Goal: Information Seeking & Learning: Learn about a topic

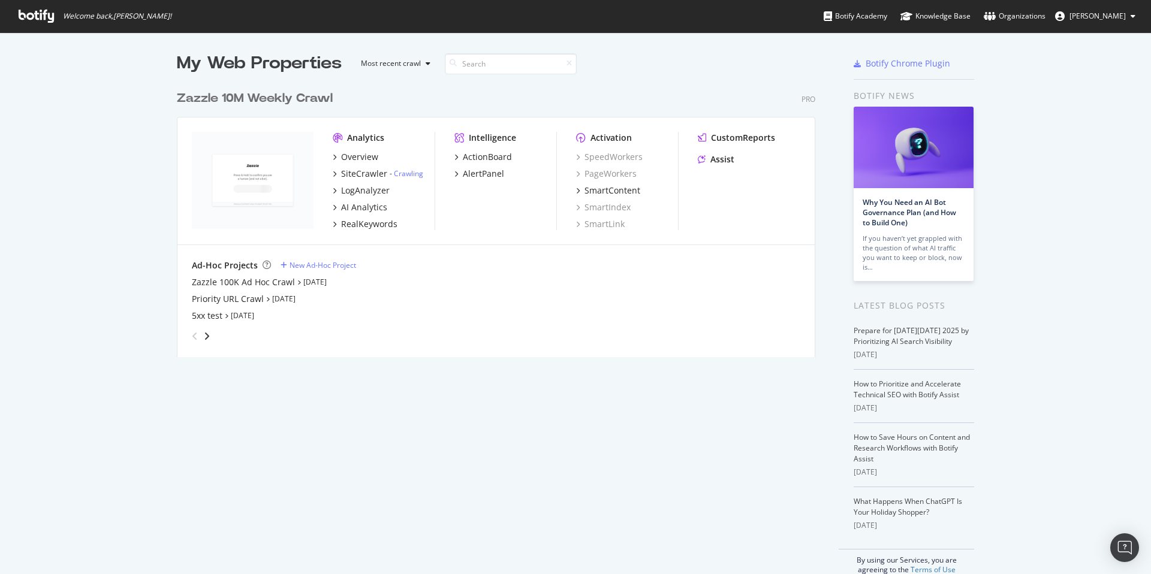
scroll to position [273, 639]
click at [363, 157] on div "Overview" at bounding box center [359, 157] width 37 height 12
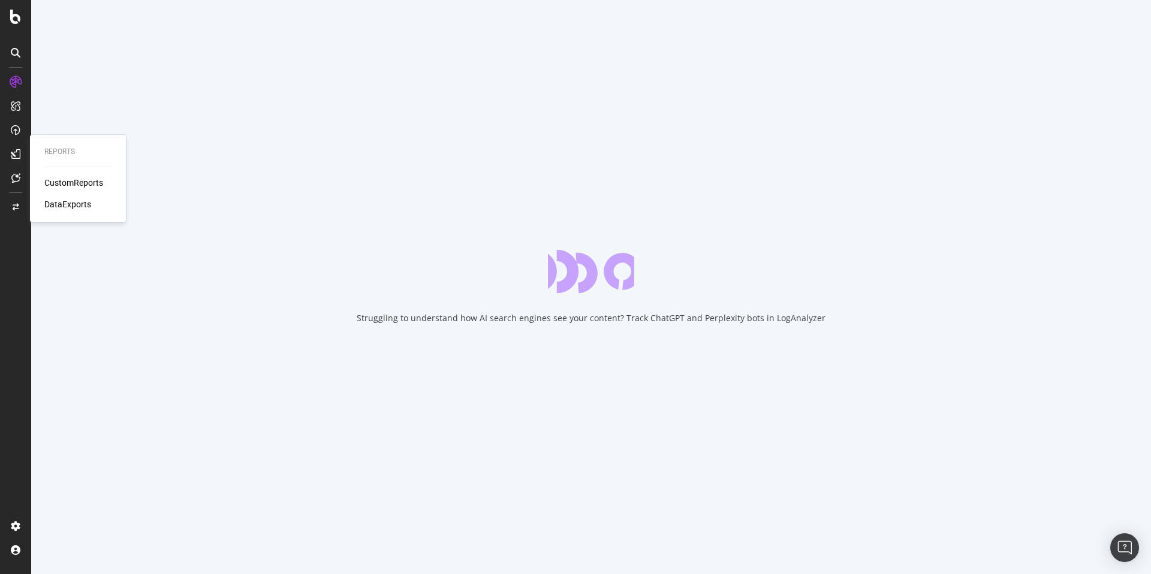
click at [61, 180] on div "CustomReports" at bounding box center [73, 183] width 59 height 12
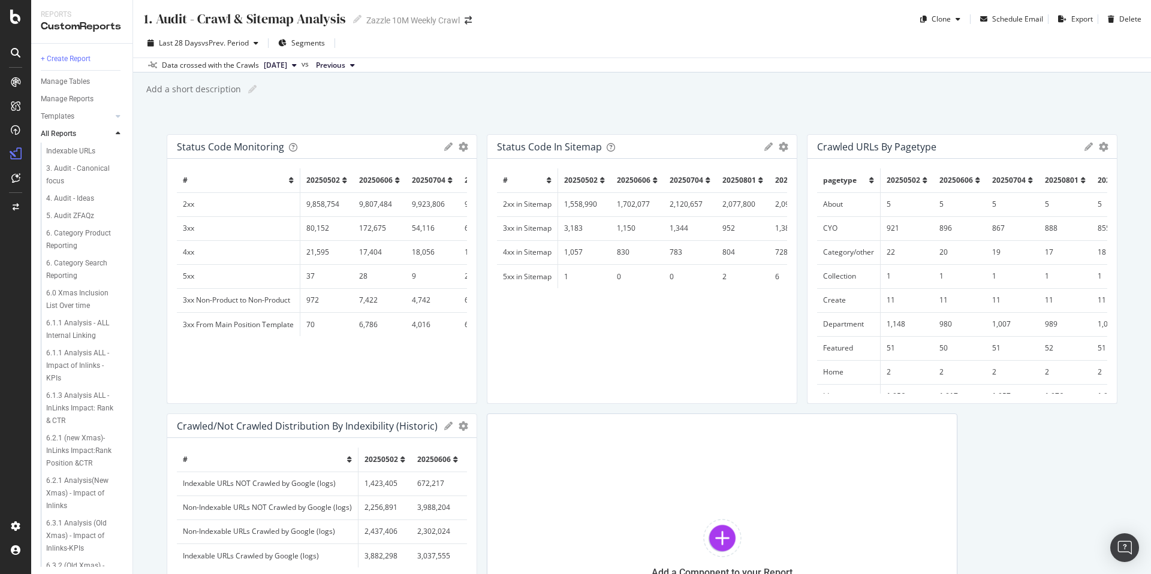
scroll to position [40, 0]
click at [68, 335] on div "6.1.1 Analysis - ALL Internal Linking" at bounding box center [81, 332] width 71 height 25
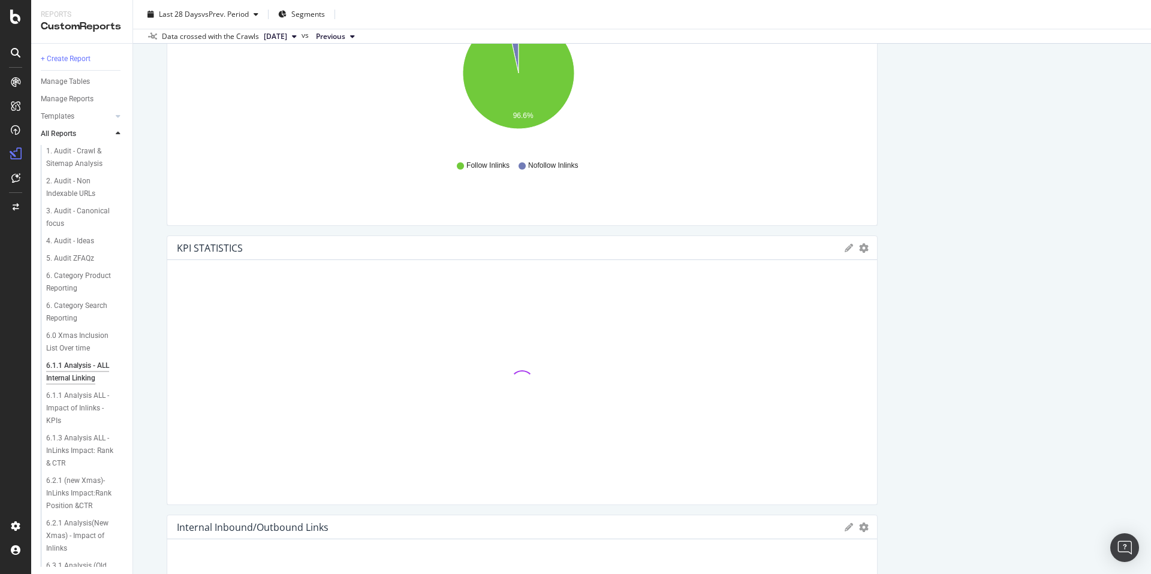
scroll to position [193, 0]
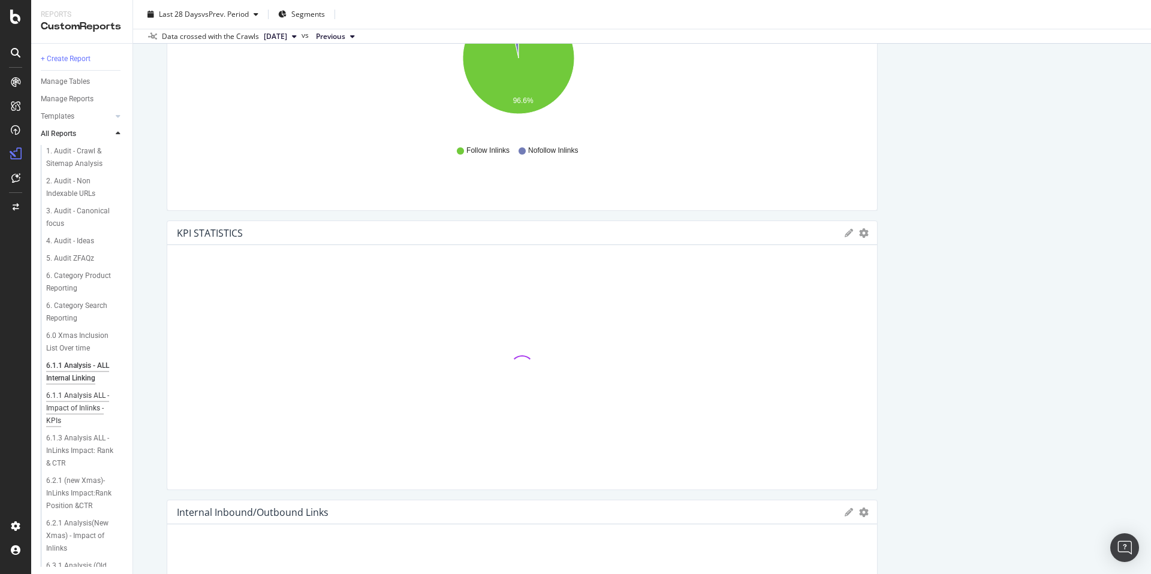
click at [77, 422] on div "6.1.1 Analysis ALL - Impact of Inlinks -KPIs" at bounding box center [82, 409] width 72 height 38
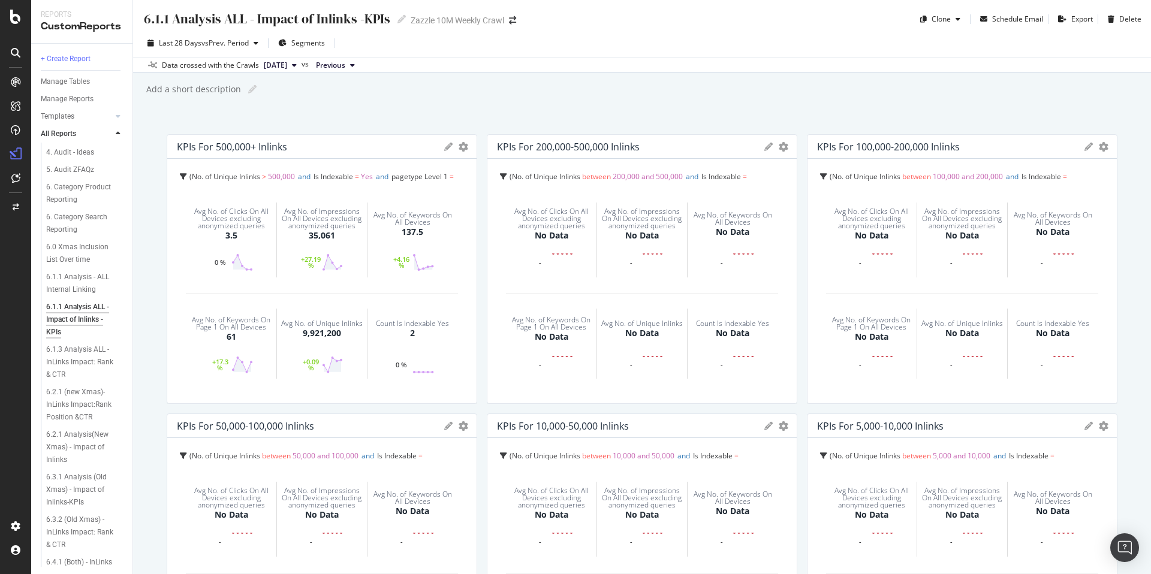
scroll to position [2, 0]
click at [865, 103] on div "6.1.1 Analysis ALL - Impact of Inlinks -KPIs 6.1.1 Analysis ALL - Impact of Inl…" at bounding box center [642, 287] width 1018 height 574
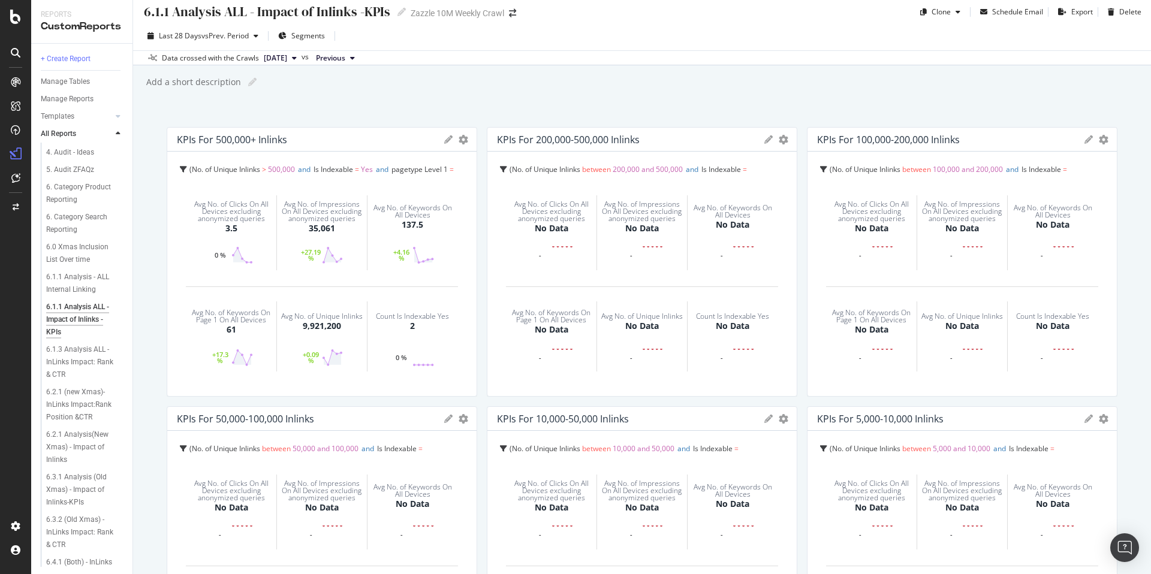
scroll to position [10, 0]
click at [765, 94] on div "6.1.1 Analysis ALL - Impact of Inlinks -KPIs 6.1.1 Analysis ALL - Impact of Inl…" at bounding box center [642, 287] width 1018 height 574
